Goal: Task Accomplishment & Management: Manage account settings

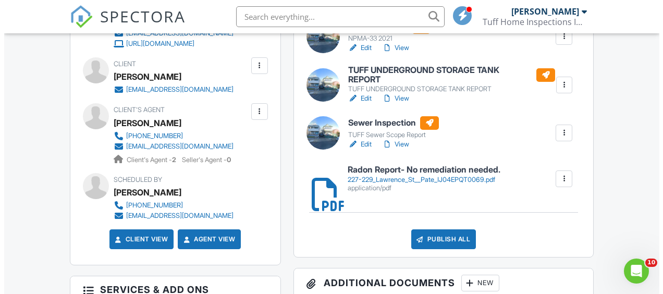
scroll to position [413, 0]
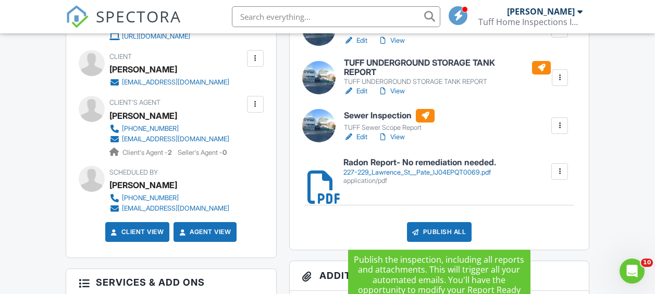
click at [428, 227] on div "Publish All" at bounding box center [439, 232] width 65 height 20
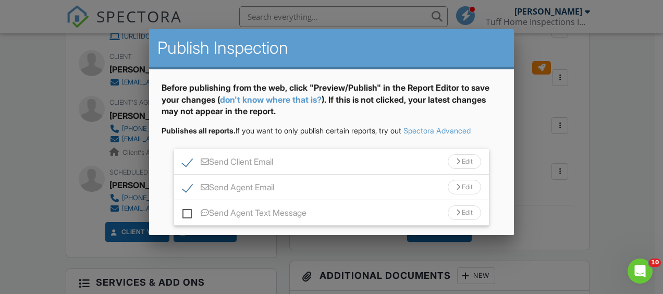
click at [180, 214] on div "Send Agent Text Message Edit" at bounding box center [331, 213] width 315 height 26
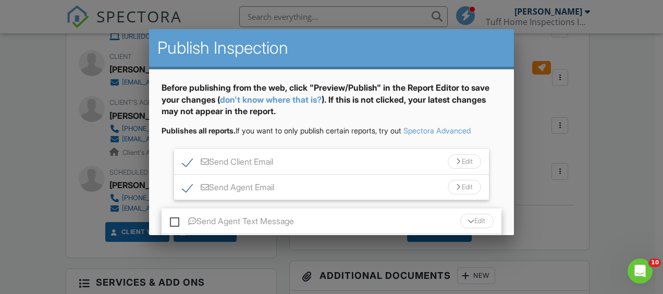
click at [175, 223] on label "Send Agent Text Message" at bounding box center [232, 222] width 124 height 13
click at [175, 220] on input "Send Agent Text Message" at bounding box center [173, 216] width 7 height 7
checkbox input "true"
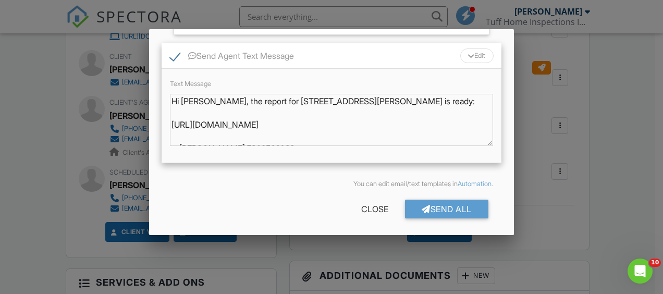
scroll to position [166, 0]
click at [429, 213] on div "Send All" at bounding box center [446, 208] width 83 height 19
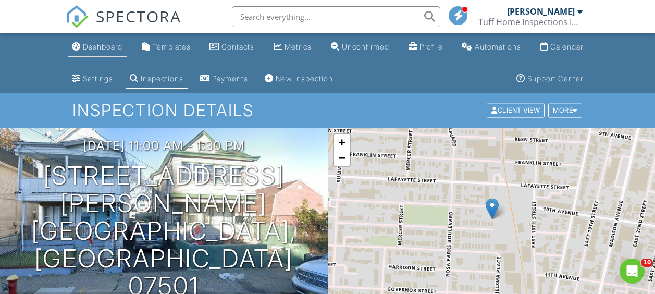
click at [103, 42] on link "Dashboard" at bounding box center [97, 47] width 59 height 19
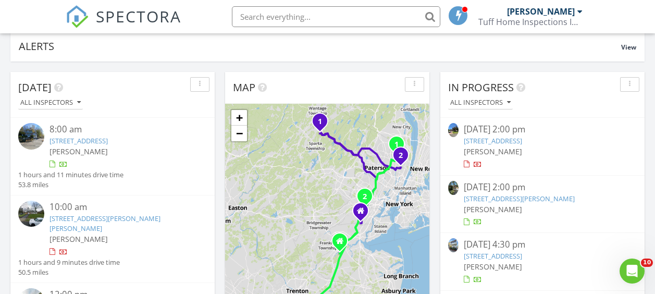
click at [491, 138] on link "41 Franklin St, Union, NJ 07088" at bounding box center [493, 140] width 58 height 9
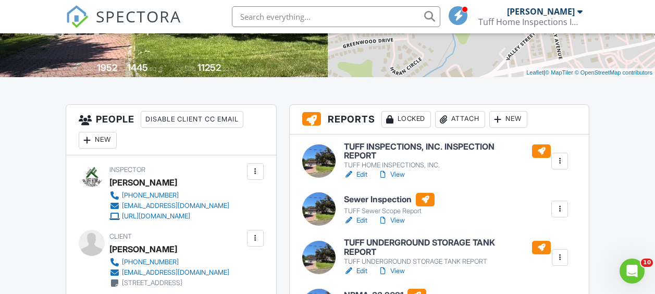
scroll to position [233, 0]
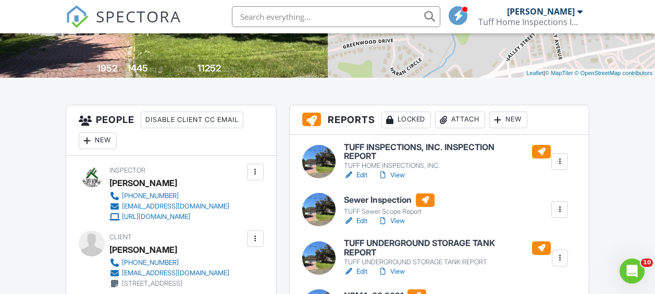
click at [364, 150] on h6 "TUFF INSPECTIONS, INC. INSPECTION REPORT" at bounding box center [447, 152] width 207 height 18
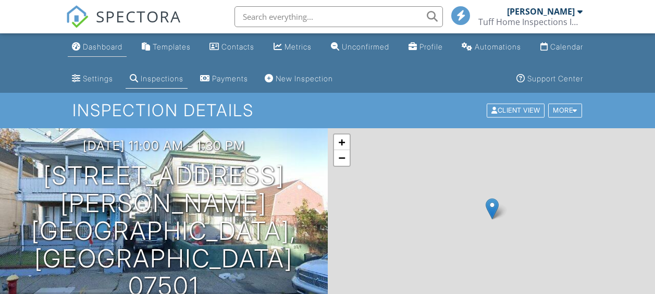
drag, startPoint x: 0, startPoint y: 0, endPoint x: 104, endPoint y: 45, distance: 113.5
click at [104, 45] on div "Dashboard" at bounding box center [103, 46] width 40 height 9
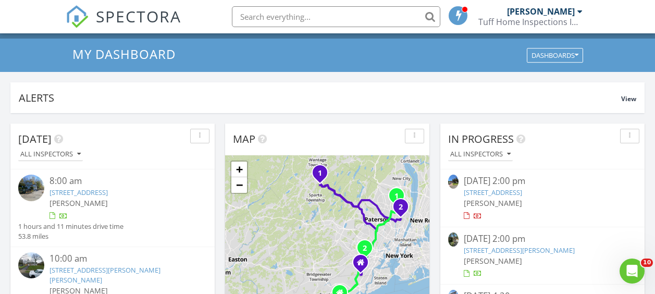
scroll to position [55, 0]
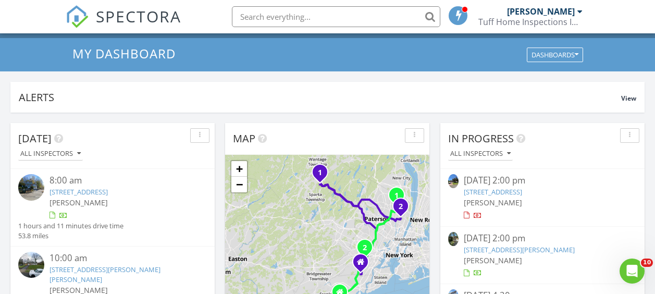
click at [507, 193] on link "41 Franklin St, Union, NJ 07088" at bounding box center [493, 191] width 58 height 9
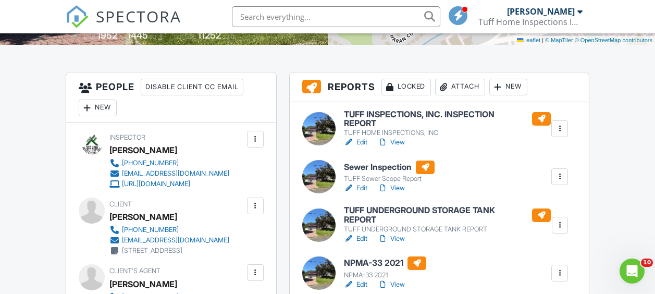
scroll to position [266, 0]
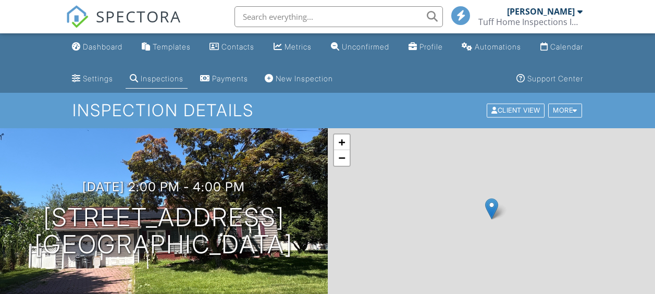
scroll to position [347, 0]
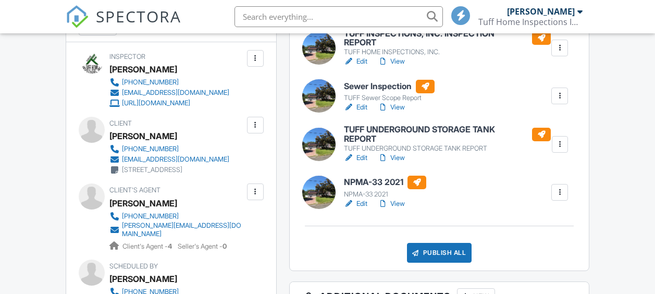
click at [388, 133] on h6 "TUFF UNDERGROUND STORAGE TANK REPORT" at bounding box center [447, 134] width 207 height 18
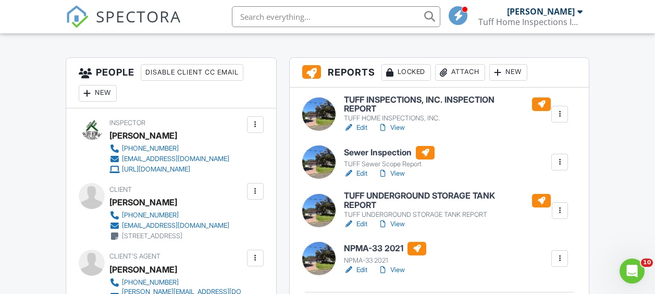
scroll to position [283, 0]
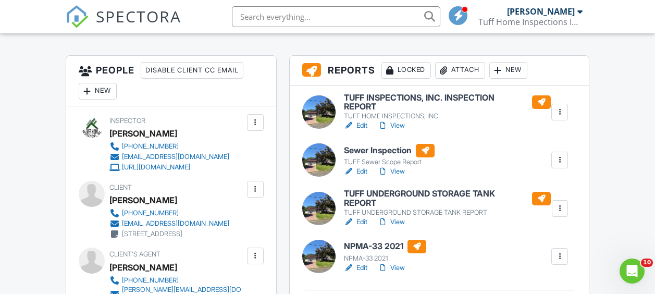
click at [373, 242] on h6 "NPMA-33 2021" at bounding box center [385, 247] width 82 height 14
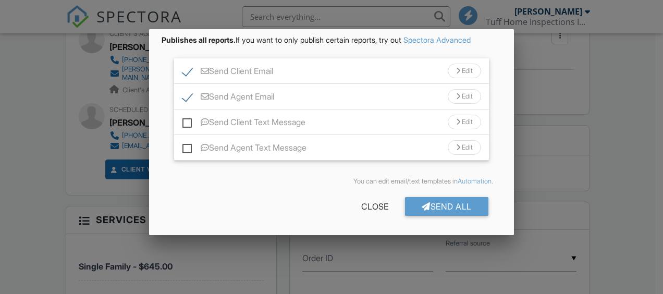
click at [189, 124] on label "Send Client Text Message" at bounding box center [243, 123] width 123 height 13
click at [189, 120] on input "Send Client Text Message" at bounding box center [185, 117] width 7 height 7
checkbox input "true"
click at [187, 152] on label "Send Agent Text Message" at bounding box center [244, 149] width 124 height 13
click at [187, 146] on input "Send Agent Text Message" at bounding box center [185, 142] width 7 height 7
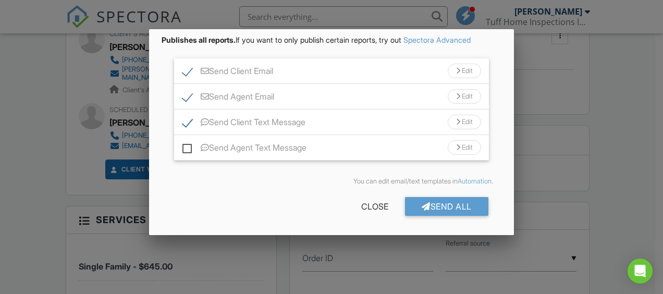
checkbox input "true"
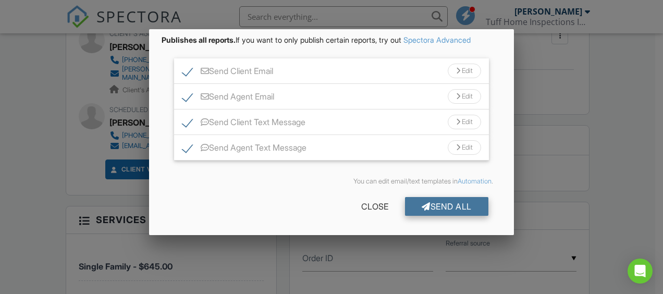
click at [437, 209] on div "Send All" at bounding box center [446, 206] width 83 height 19
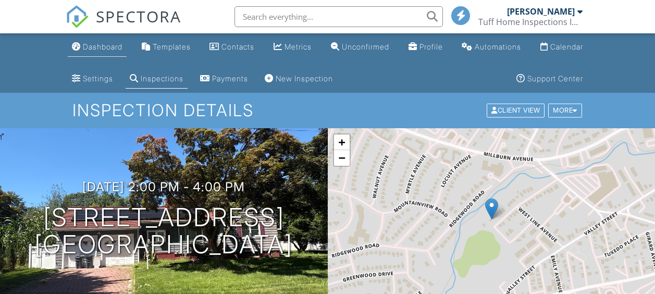
click at [108, 46] on div "Dashboard" at bounding box center [103, 46] width 40 height 9
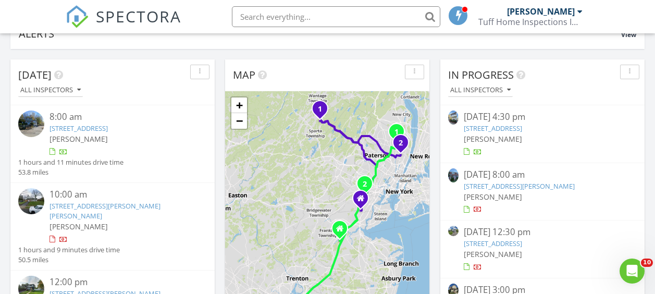
scroll to position [119, 0]
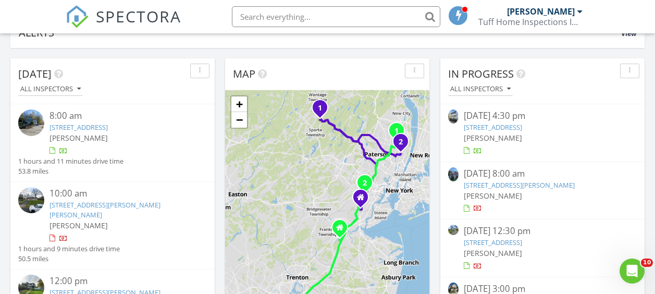
click at [482, 130] on link "35 Windsor St, Kearny, NJ 07032" at bounding box center [493, 127] width 58 height 9
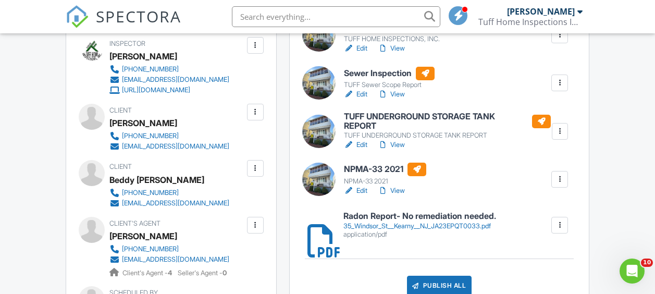
scroll to position [359, 0]
click at [385, 165] on h6 "NPMA-33 2021" at bounding box center [385, 170] width 82 height 14
